Goal: Transaction & Acquisition: Purchase product/service

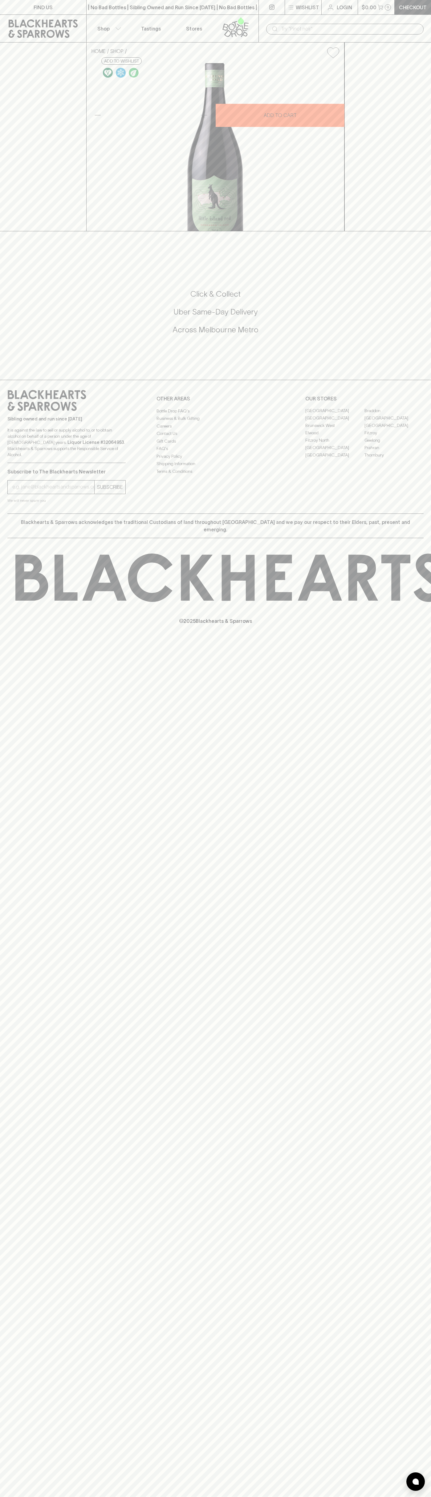
click at [357, 17] on div "​" at bounding box center [344, 29] width 172 height 28
click at [423, 845] on div "FIND US | No Bad Bottles | Sibling Owned and Run Since [DATE] | No Bad Bottles …" at bounding box center [215, 748] width 431 height 1497
click at [201, 1497] on html "FIND US | No Bad Bottles | Sibling Owned and Run Since [DATE] | No Bad Bottles …" at bounding box center [215, 748] width 431 height 1497
click at [25, 1202] on div "FIND US | No Bad Bottles | Sibling Owned and Run Since 2006 | No Bad Bottles | …" at bounding box center [215, 748] width 431 height 1497
